Goal: Entertainment & Leisure: Consume media (video, audio)

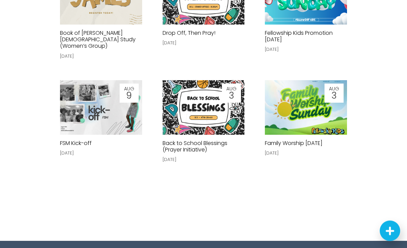
scroll to position [1791, 0]
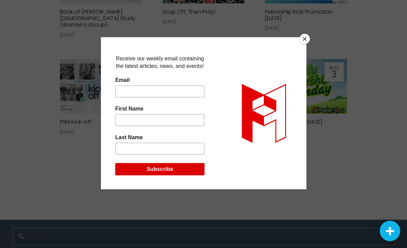
click at [300, 43] on button "Close" at bounding box center [304, 39] width 10 height 10
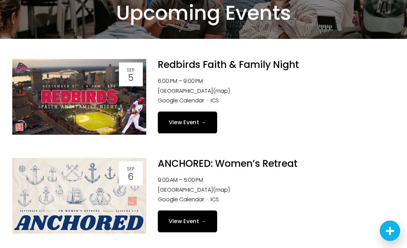
scroll to position [0, 0]
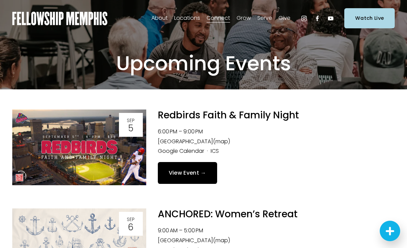
click at [361, 21] on link "Watch Live" at bounding box center [369, 18] width 50 height 20
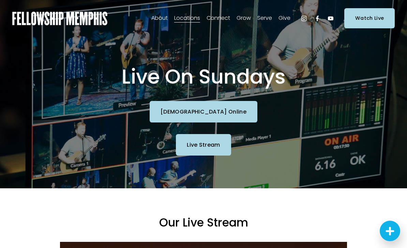
click at [183, 113] on link "Church Online" at bounding box center [203, 111] width 108 height 21
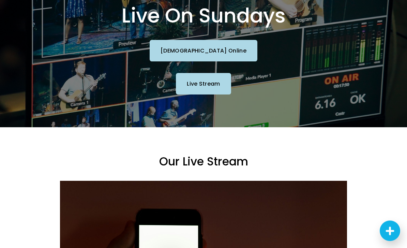
scroll to position [56, 0]
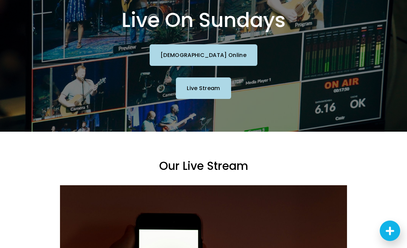
click at [38, 103] on div "Live On Sundays Church Online Live Stream" at bounding box center [203, 56] width 407 height 151
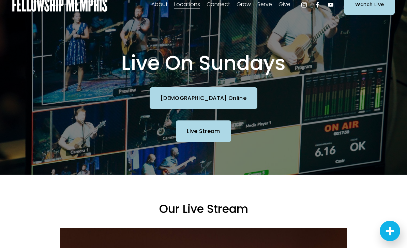
scroll to position [0, 0]
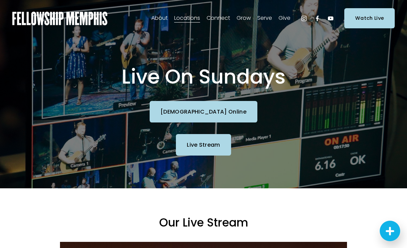
click at [185, 112] on link "Church Online" at bounding box center [203, 111] width 108 height 21
click at [0, 0] on div "Our Values" at bounding box center [0, 0] width 0 height 0
click at [0, 0] on span "Our Values" at bounding box center [0, 0] width 0 height 0
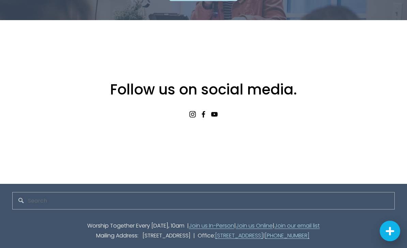
scroll to position [566, 0]
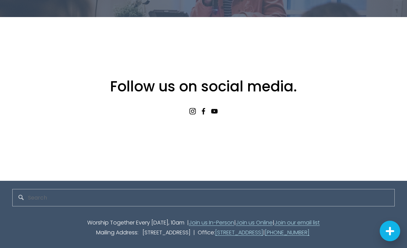
click at [215, 113] on use "YouTube" at bounding box center [214, 111] width 6 height 4
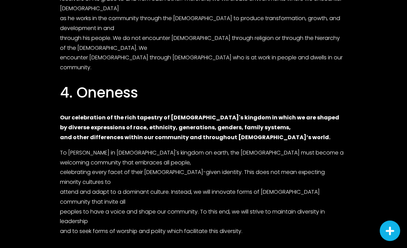
scroll to position [820, 0]
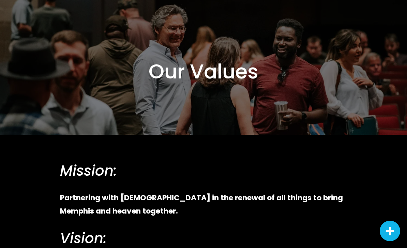
scroll to position [29, 0]
